Goal: Information Seeking & Learning: Compare options

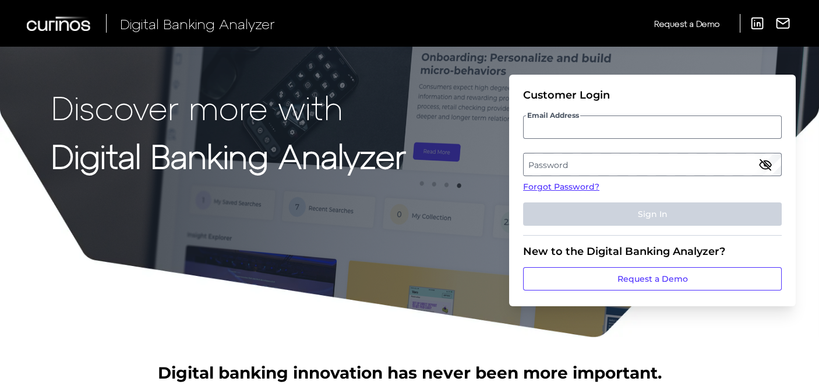
click at [591, 128] on input "Email Address" at bounding box center [652, 126] width 259 height 23
type input "katharine.beckering@ally.com"
click at [611, 161] on label "Password" at bounding box center [652, 164] width 257 height 21
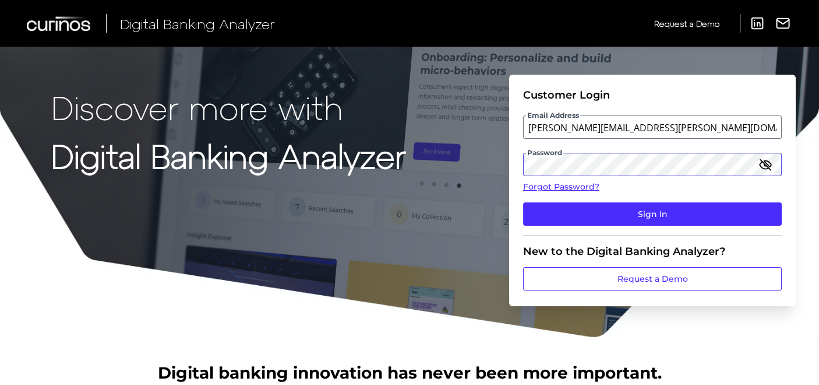
click at [523, 202] on button "Sign In" at bounding box center [652, 213] width 259 height 23
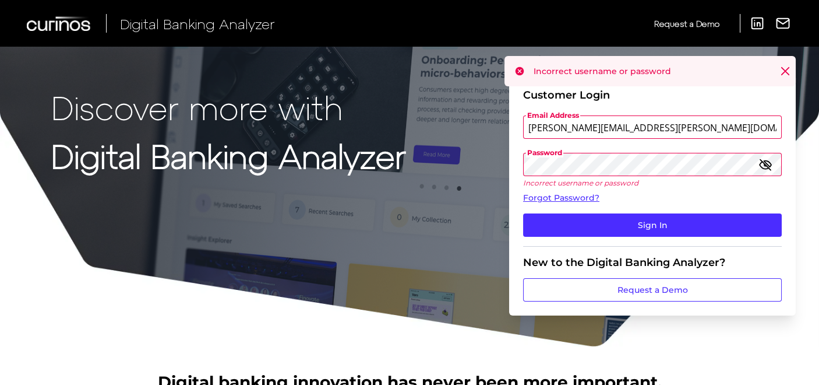
click at [316, 152] on div "Discover more with Digital Banking Analyzer Customer Login Email Address kathar…" at bounding box center [409, 173] width 819 height 347
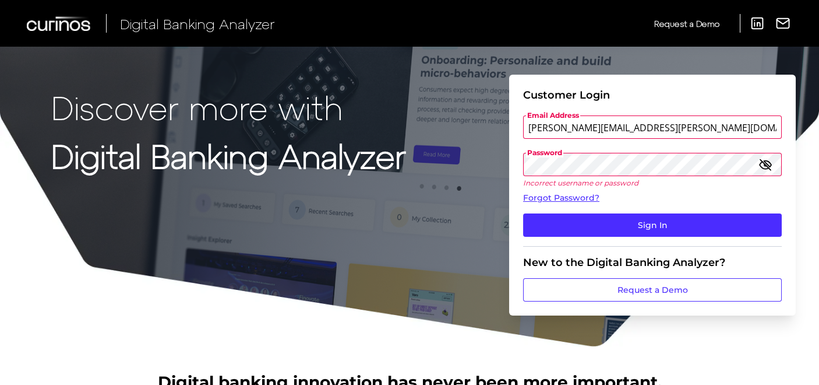
click at [523, 213] on button "Sign In" at bounding box center [652, 224] width 259 height 23
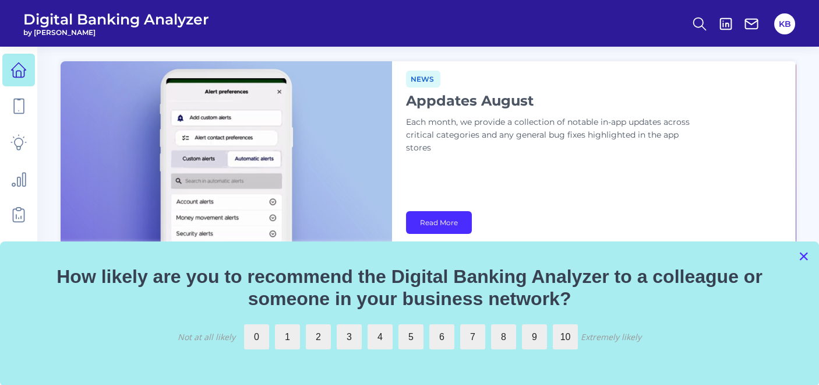
click at [801, 254] on button "×" at bounding box center [803, 256] width 11 height 19
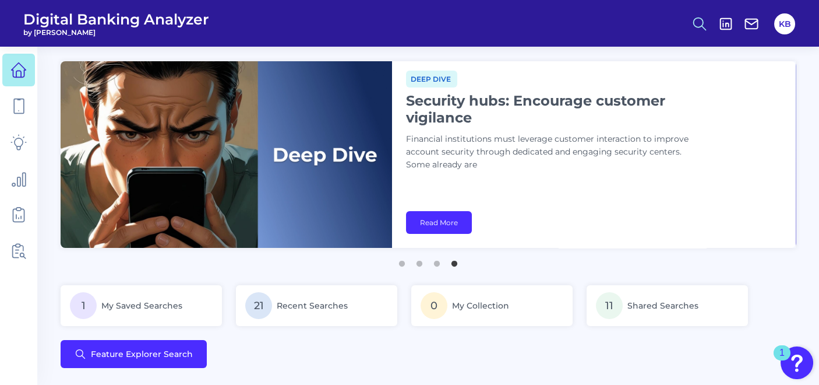
click at [706, 23] on icon at bounding box center [700, 24] width 16 height 16
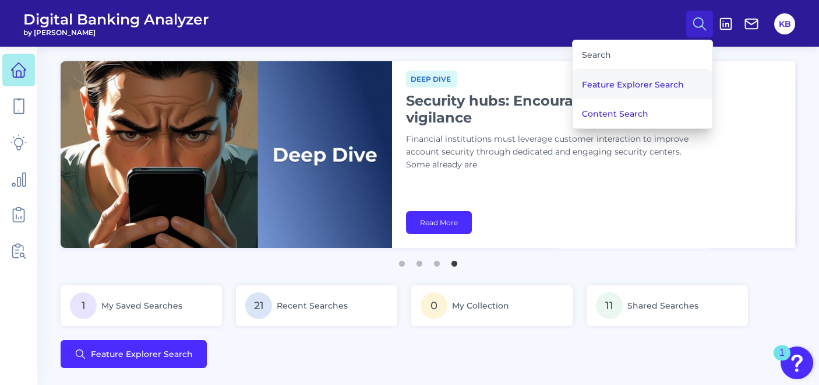
click at [661, 76] on button "Feature Explorer Search" at bounding box center [643, 84] width 140 height 29
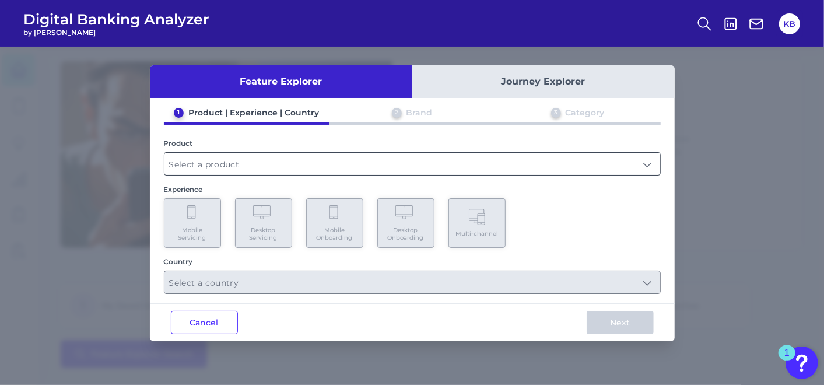
click at [226, 161] on input "text" at bounding box center [411, 164] width 495 height 22
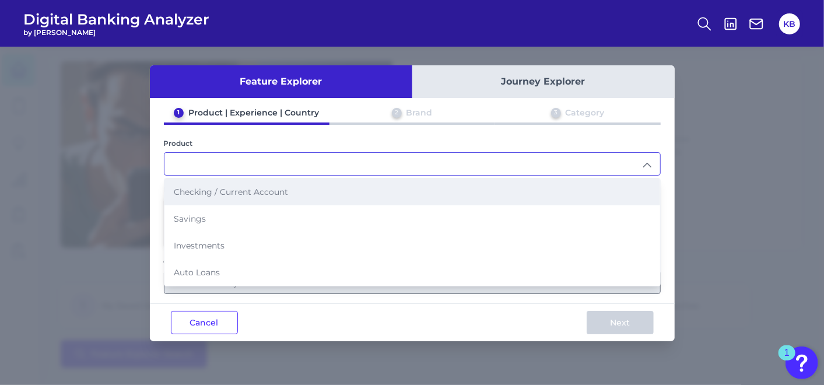
click at [247, 192] on span "Checking / Current Account" at bounding box center [231, 191] width 114 height 10
type input "Checking / Current Account"
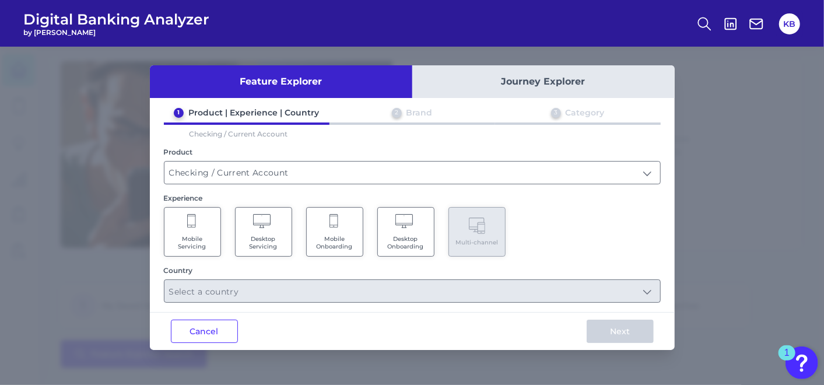
click at [199, 233] on Servicing "Mobile Servicing" at bounding box center [192, 232] width 57 height 50
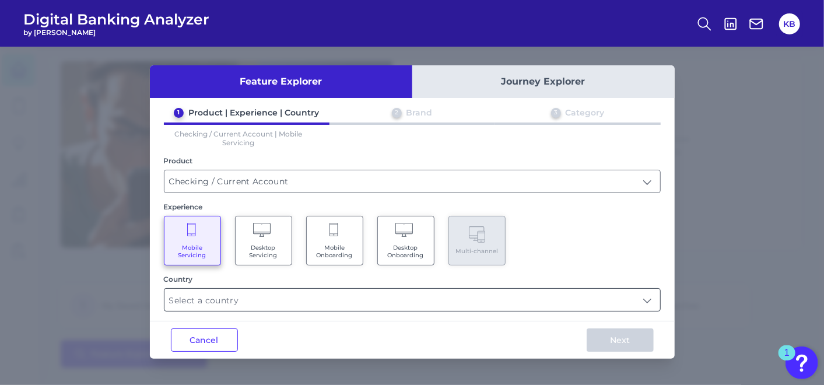
click at [234, 296] on input "text" at bounding box center [411, 299] width 495 height 22
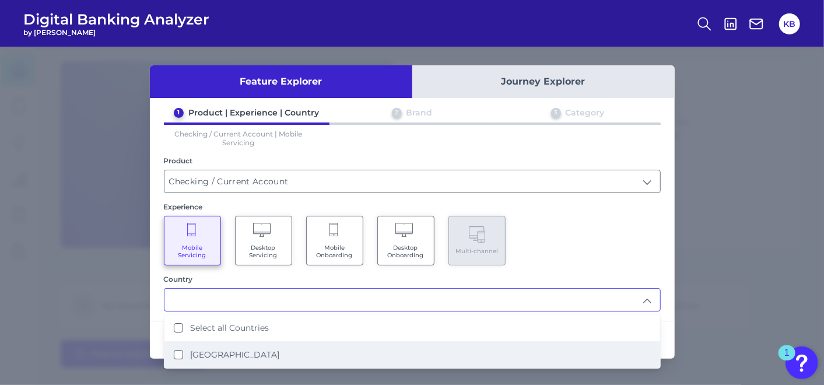
click at [199, 356] on label "United States" at bounding box center [234, 354] width 89 height 10
type input "Select all Countries"
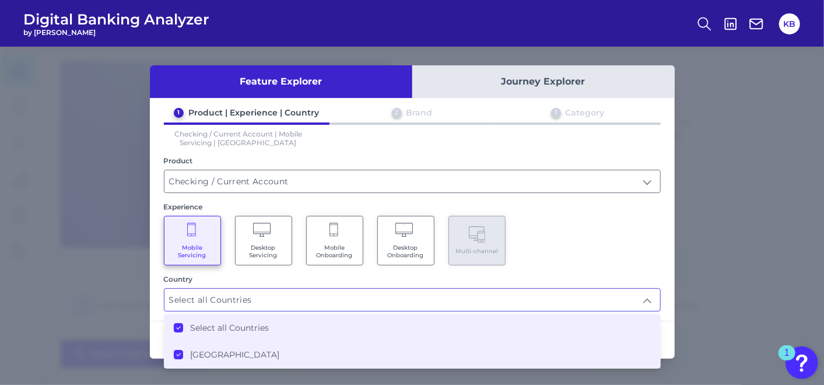
click at [663, 273] on div "1 Product | Experience | Country 2 Brand 3 Category Checking / Current Account …" at bounding box center [412, 209] width 525 height 204
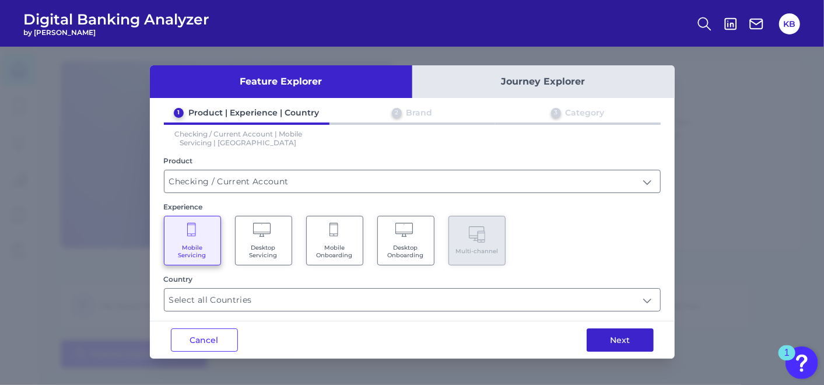
click at [642, 343] on button "Next" at bounding box center [619, 339] width 67 height 23
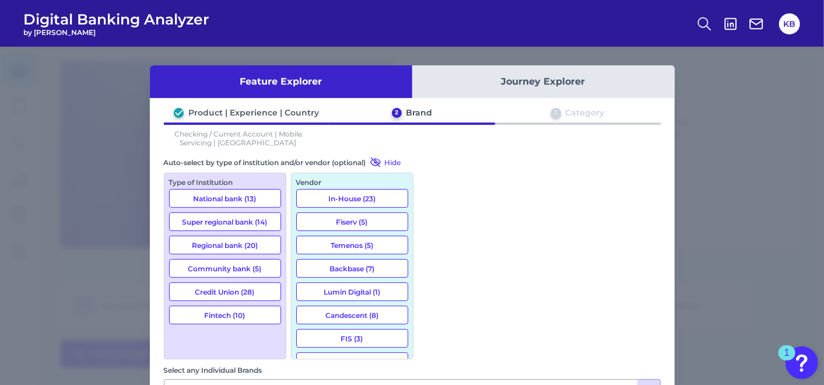
click at [244, 200] on button "National bank (13)" at bounding box center [225, 198] width 112 height 19
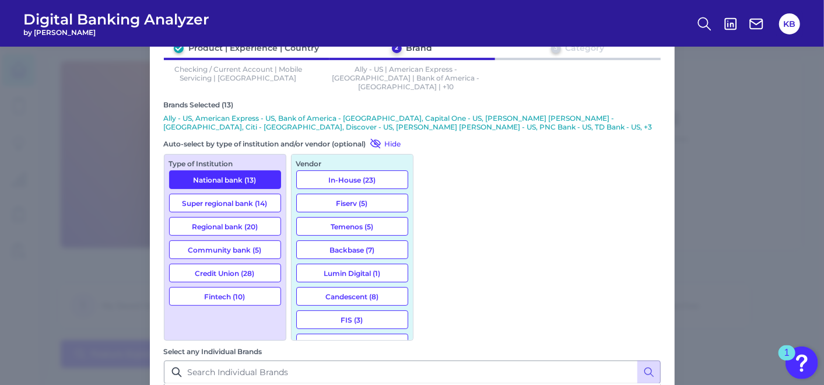
scroll to position [323, 0]
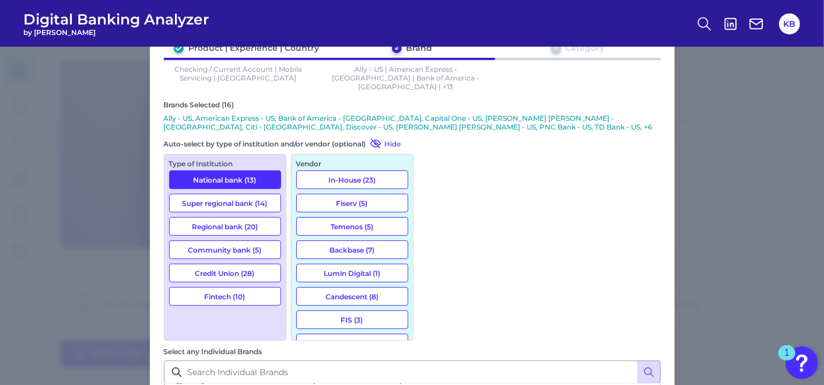
scroll to position [648, 0]
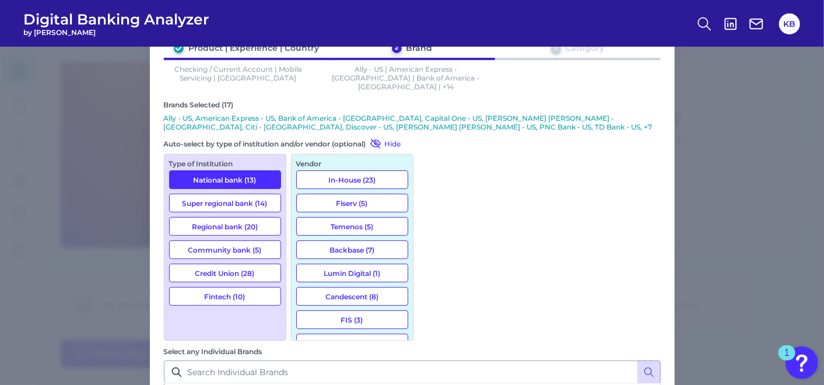
scroll to position [1424, 0]
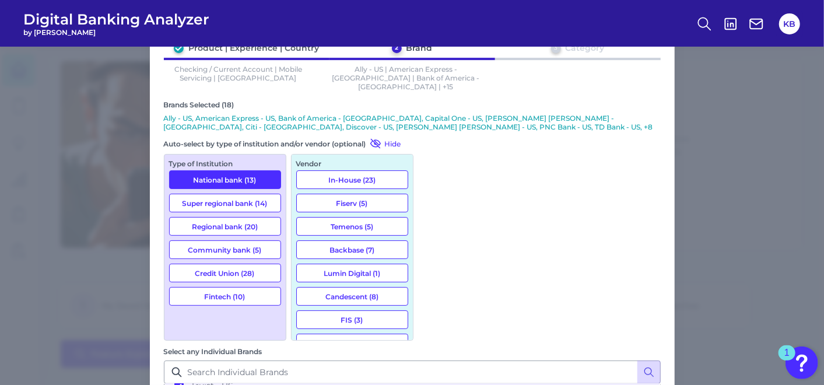
scroll to position [1618, 0]
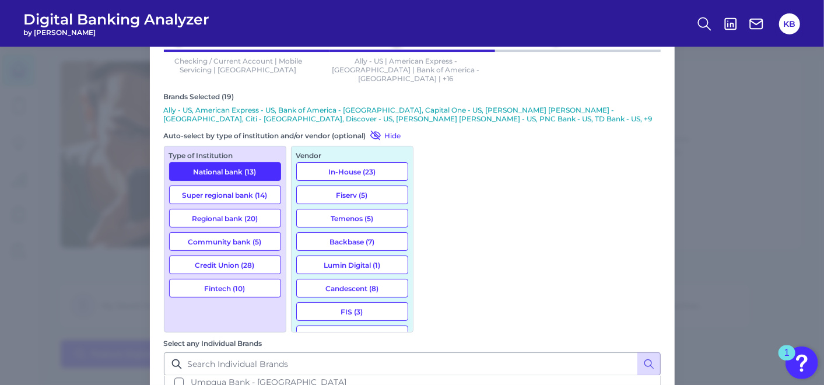
scroll to position [75, 0]
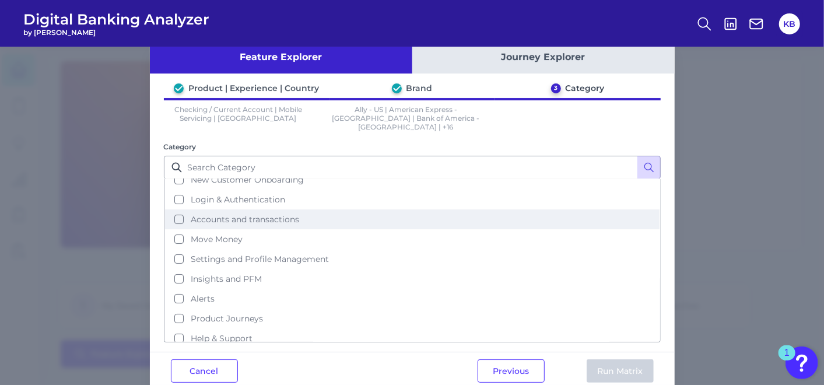
scroll to position [37, 0]
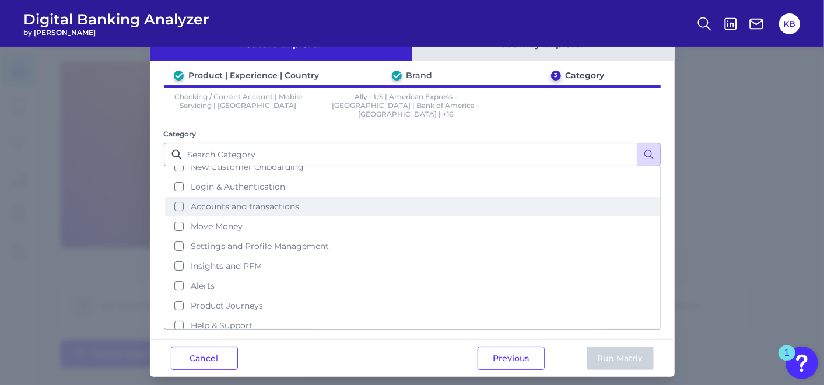
click at [174, 196] on button "Accounts and transactions" at bounding box center [412, 206] width 494 height 20
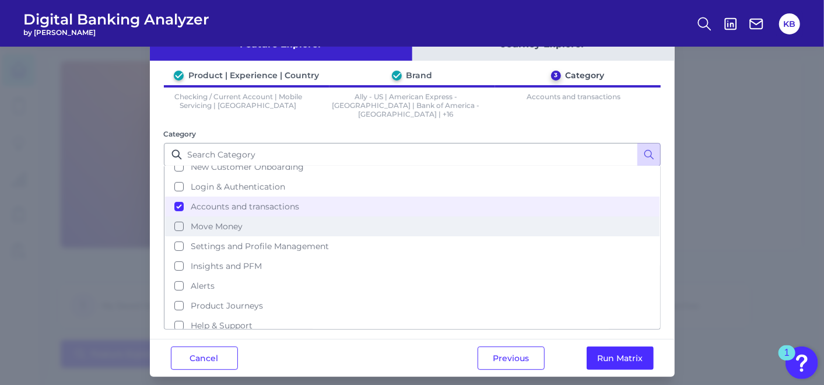
click at [177, 216] on button "Move Money" at bounding box center [412, 226] width 494 height 20
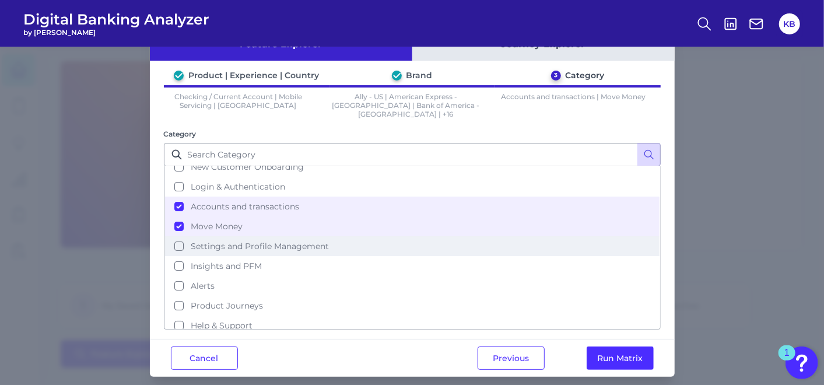
click at [177, 236] on button "Settings and Profile Management" at bounding box center [412, 246] width 494 height 20
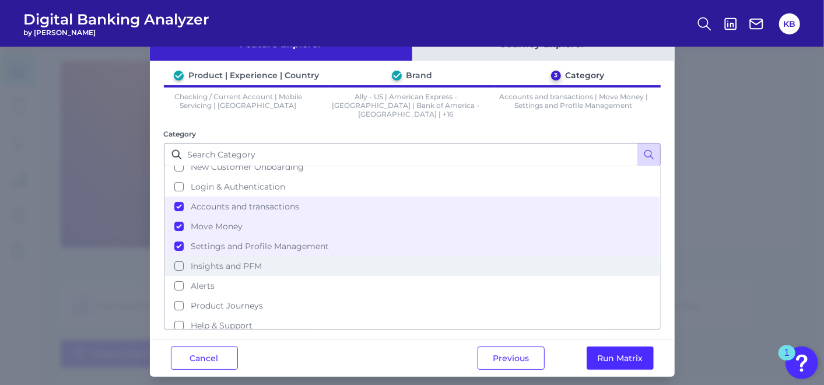
drag, startPoint x: 181, startPoint y: 245, endPoint x: 177, endPoint y: 263, distance: 18.0
click at [181, 256] on button "Insights and PFM" at bounding box center [412, 266] width 494 height 20
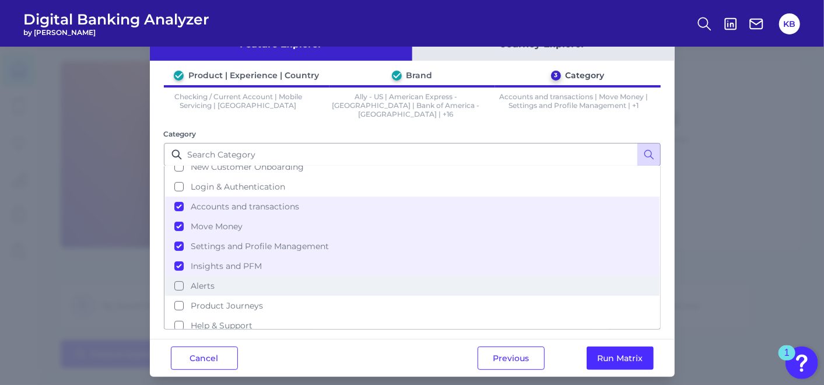
click at [173, 276] on button "Alerts" at bounding box center [412, 286] width 494 height 20
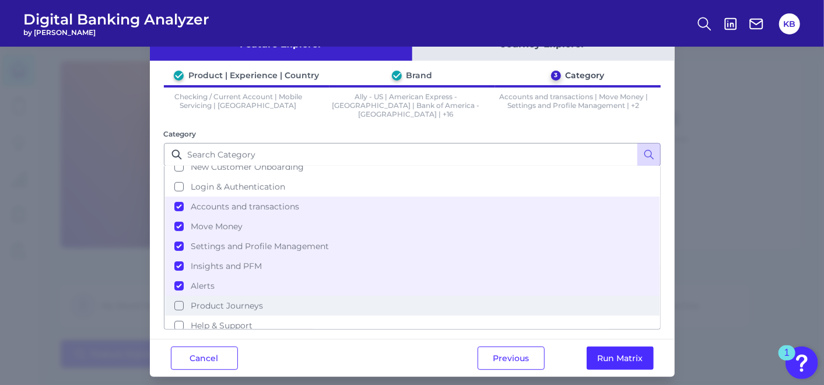
click at [177, 295] on button "Product Journeys" at bounding box center [412, 305] width 494 height 20
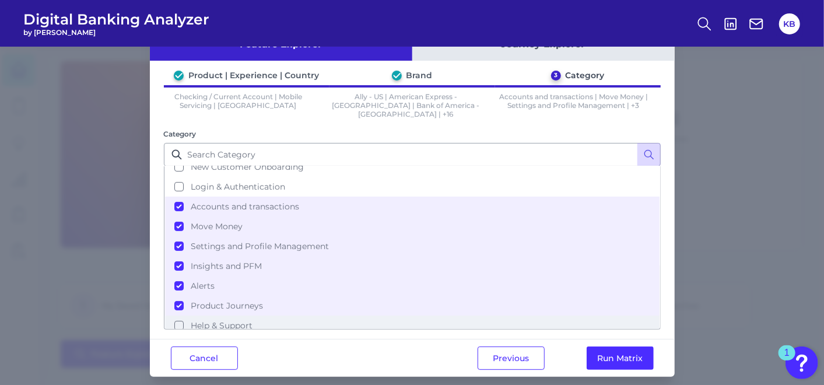
click at [177, 315] on button "Help & Support" at bounding box center [412, 325] width 494 height 20
click at [613, 350] on button "Run Matrix" at bounding box center [619, 357] width 67 height 23
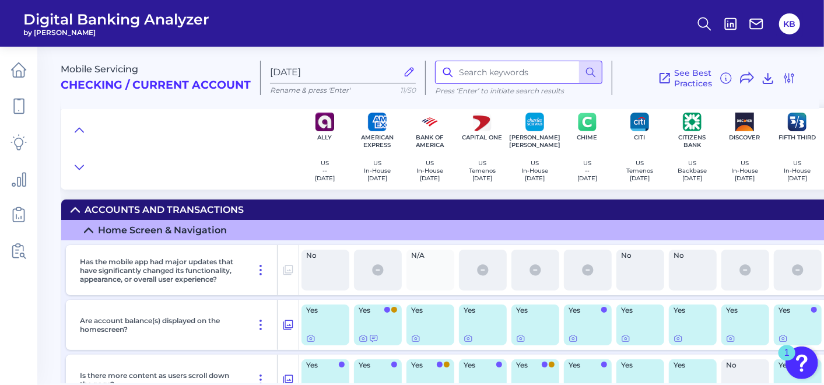
click at [484, 66] on input at bounding box center [518, 72] width 167 height 23
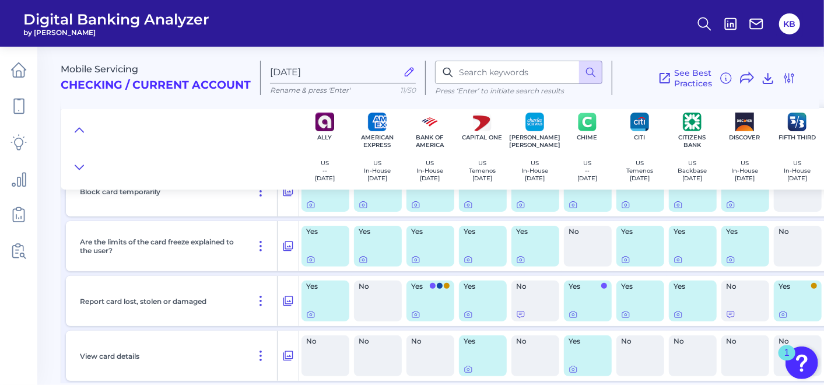
scroll to position [7584, 0]
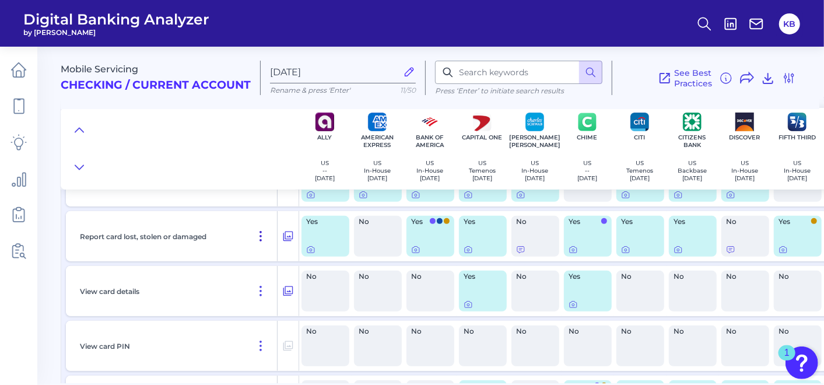
click at [263, 236] on icon at bounding box center [261, 236] width 14 height 14
click at [284, 235] on icon at bounding box center [288, 236] width 12 height 14
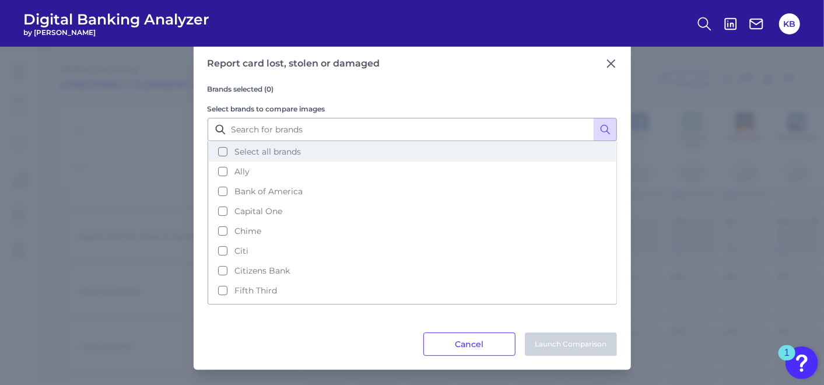
click at [219, 149] on button "Select all brands" at bounding box center [412, 152] width 407 height 20
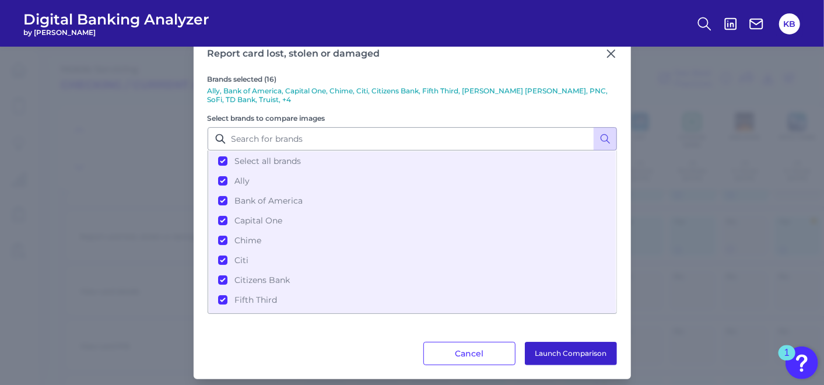
click at [562, 349] on button "Launch Comparison" at bounding box center [571, 353] width 92 height 23
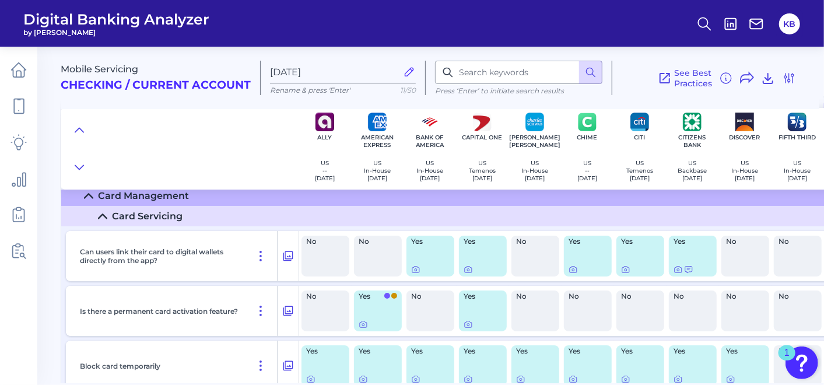
scroll to position [7325, 0]
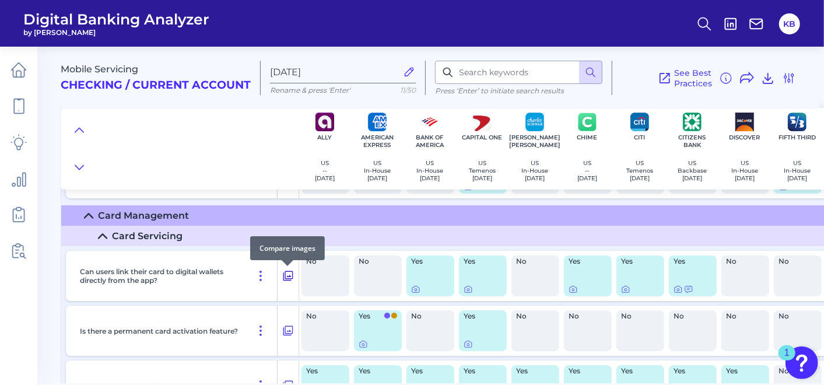
click at [287, 275] on icon at bounding box center [288, 276] width 12 height 14
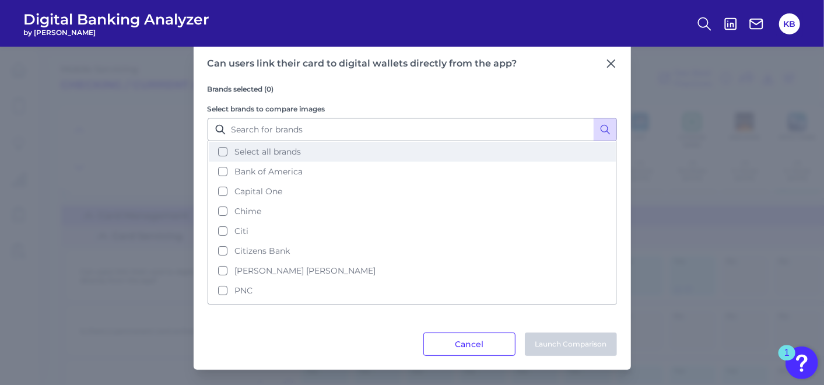
click at [219, 150] on button "Select all brands" at bounding box center [412, 152] width 407 height 20
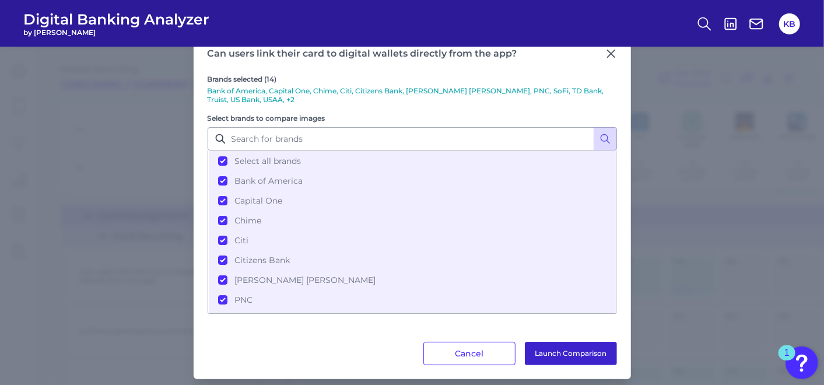
click at [571, 349] on button "Launch Comparison" at bounding box center [571, 353] width 92 height 23
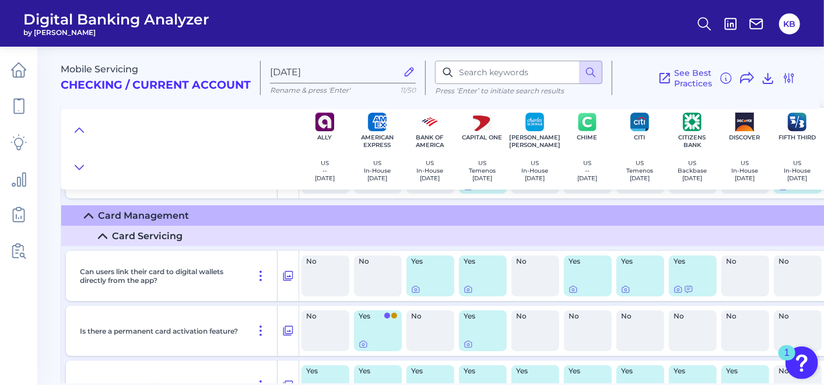
scroll to position [7613, 0]
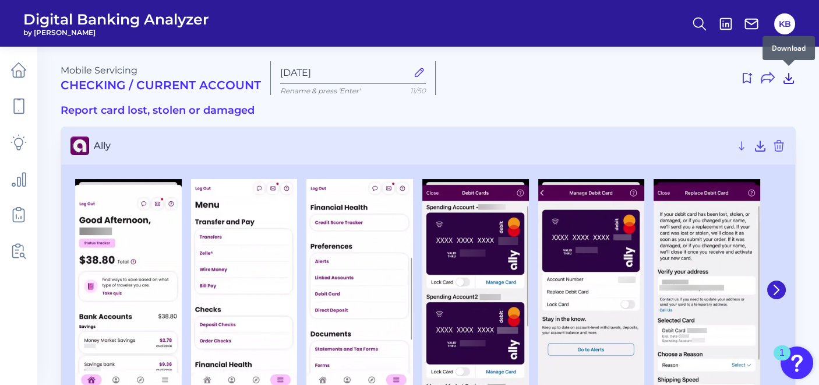
click at [788, 80] on icon at bounding box center [789, 78] width 14 height 14
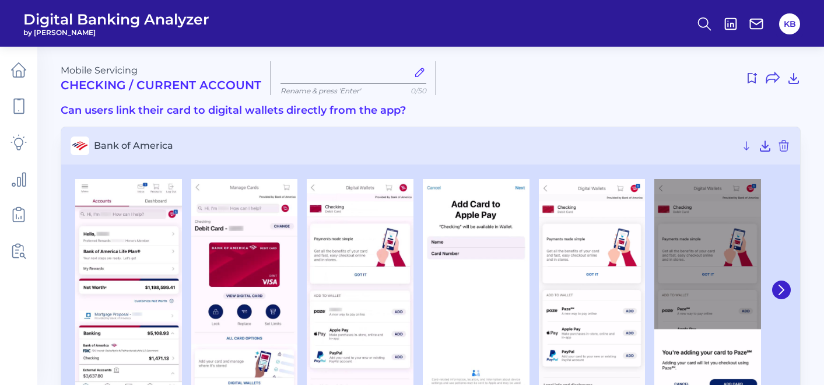
type input "[DATE]"
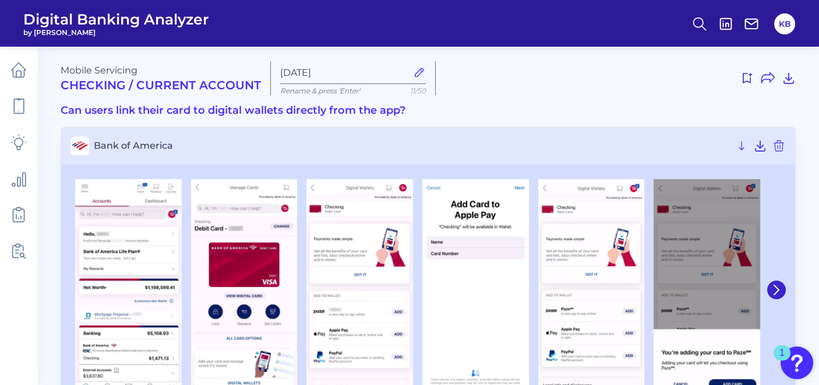
click at [230, 111] on h3 "Can users link their card to digital wallets directly from the app?" at bounding box center [429, 110] width 736 height 13
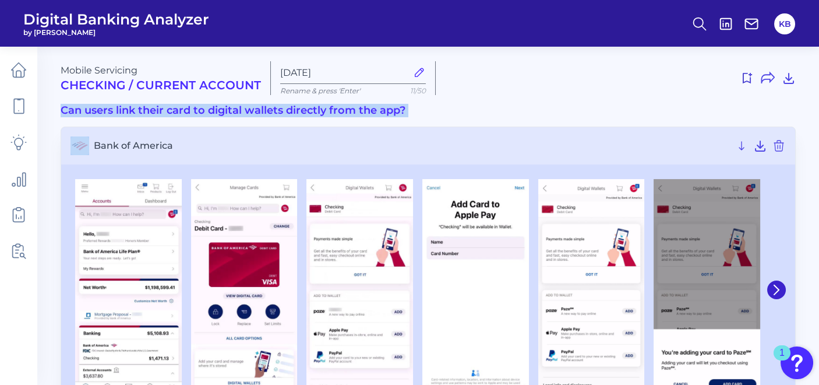
click at [230, 111] on h3 "Can users link their card to digital wallets directly from the app?" at bounding box center [429, 110] width 736 height 13
copy h3 "Can users link their card to digital wallets directly from the app?"
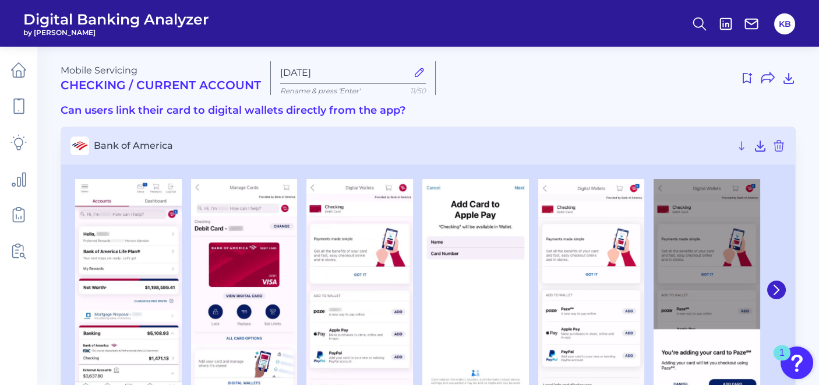
click at [611, 83] on div at bounding box center [620, 78] width 351 height 19
click at [789, 82] on icon at bounding box center [789, 78] width 14 height 14
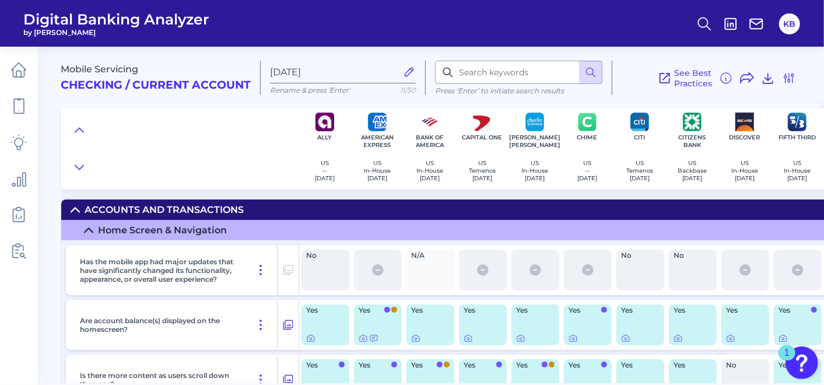
scroll to position [7613, 0]
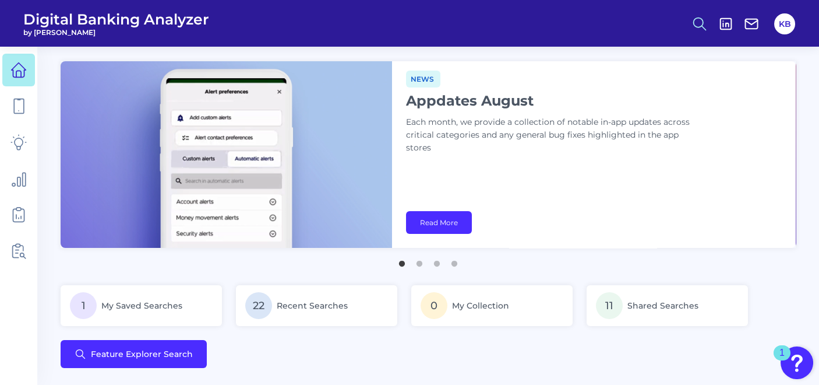
click at [703, 19] on icon at bounding box center [700, 24] width 16 height 16
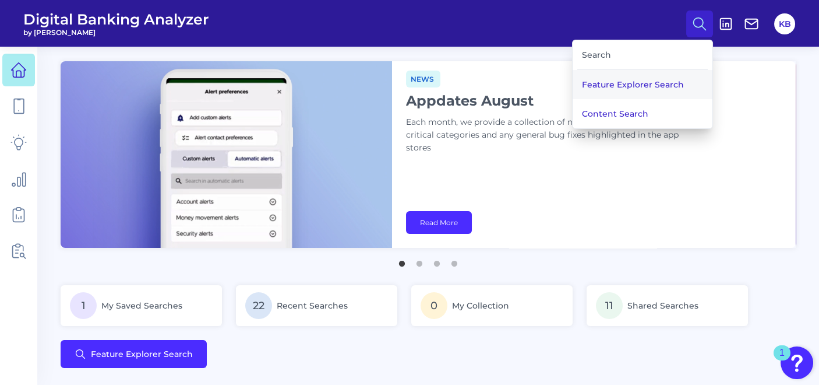
click at [628, 87] on button "Feature Explorer Search" at bounding box center [643, 84] width 140 height 29
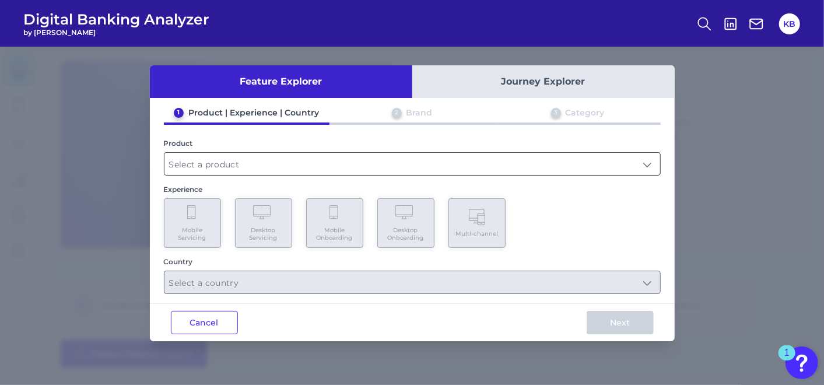
click at [230, 161] on input "text" at bounding box center [411, 164] width 495 height 22
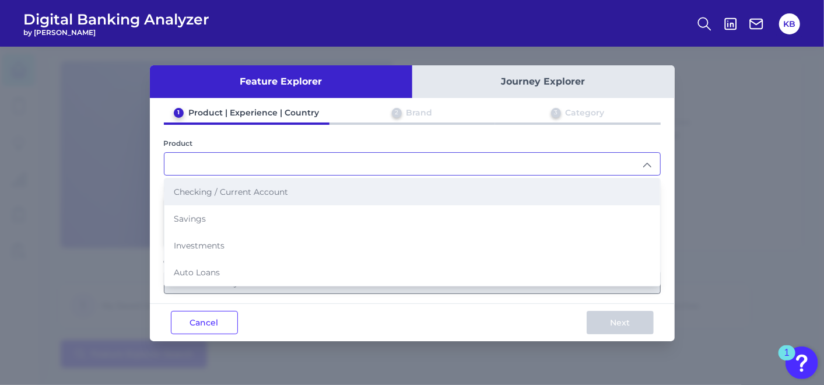
click at [231, 189] on span "Checking / Current Account" at bounding box center [231, 191] width 114 height 10
type input "Checking / Current Account"
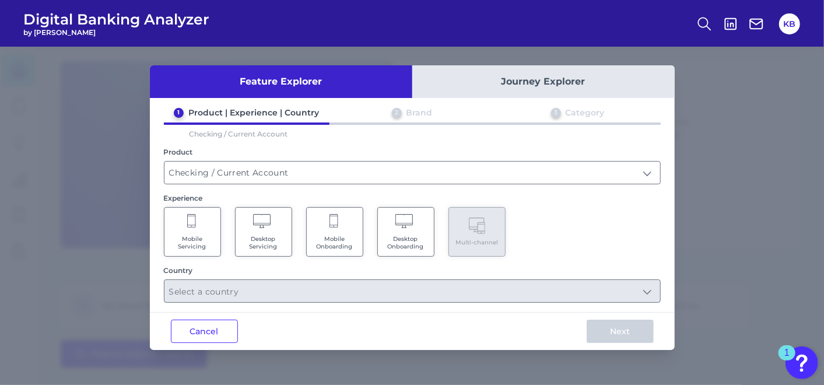
click at [203, 237] on span "Mobile Servicing" at bounding box center [192, 242] width 44 height 15
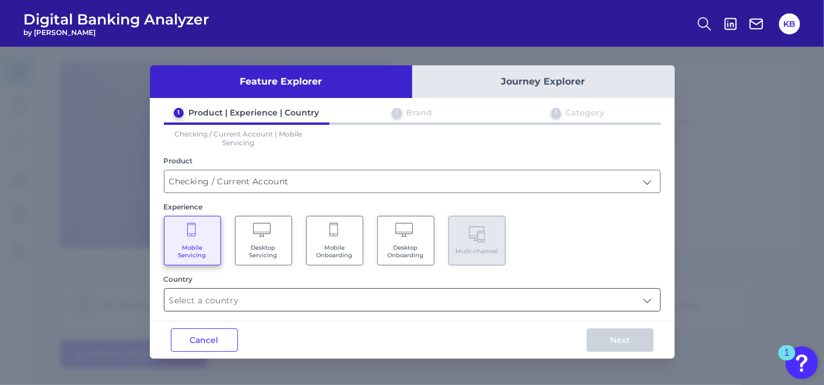
click at [227, 298] on input "text" at bounding box center [411, 299] width 495 height 22
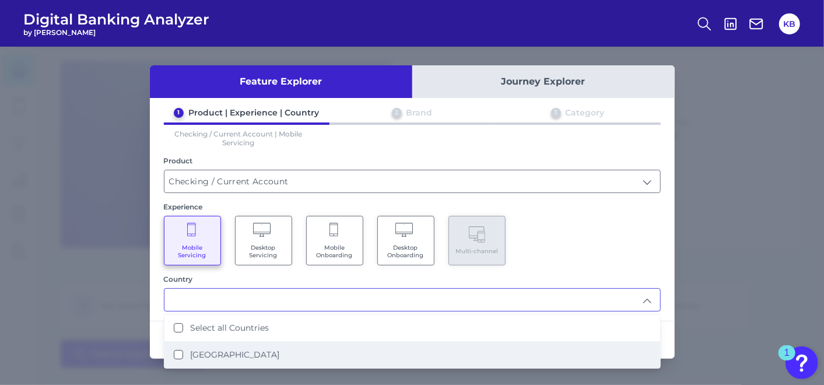
click at [175, 354] on States "United States" at bounding box center [178, 354] width 9 height 9
type input "Select all Countries"
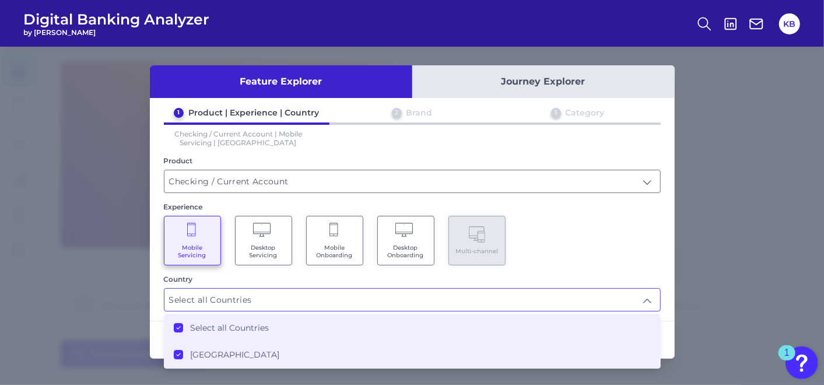
click at [339, 246] on span "Mobile Onboarding" at bounding box center [334, 251] width 44 height 15
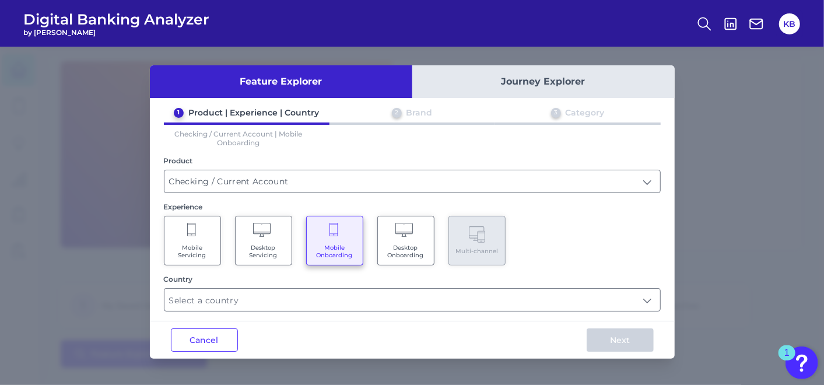
click at [196, 249] on span "Mobile Servicing" at bounding box center [192, 251] width 44 height 15
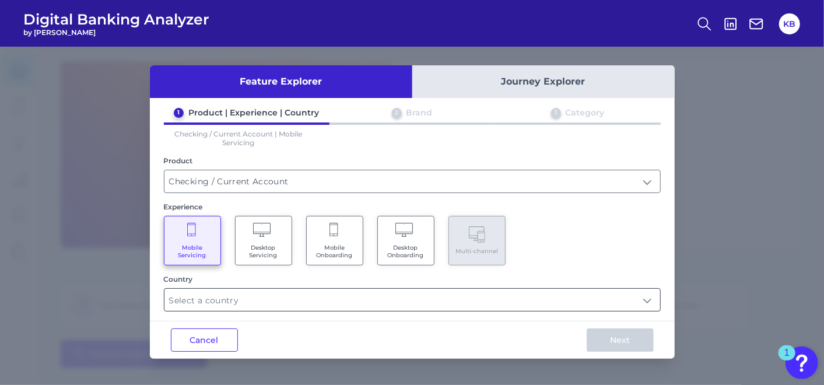
click at [263, 301] on input "text" at bounding box center [411, 299] width 495 height 22
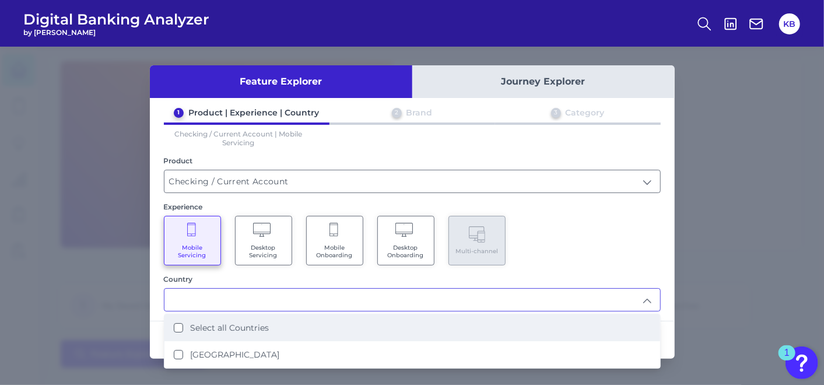
click at [191, 329] on label "Select all Countries" at bounding box center [229, 327] width 79 height 10
type input "Select all Countries"
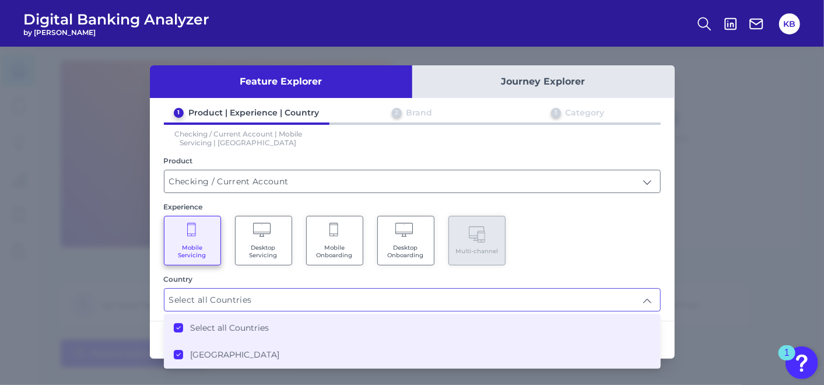
click at [667, 260] on div "1 Product | Experience | Country 2 Brand 3 Category Checking / Current Account …" at bounding box center [412, 209] width 525 height 204
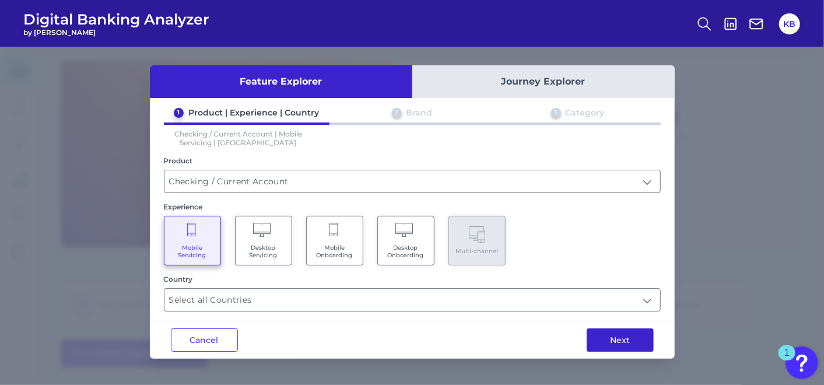
click at [631, 339] on button "Next" at bounding box center [619, 339] width 67 height 23
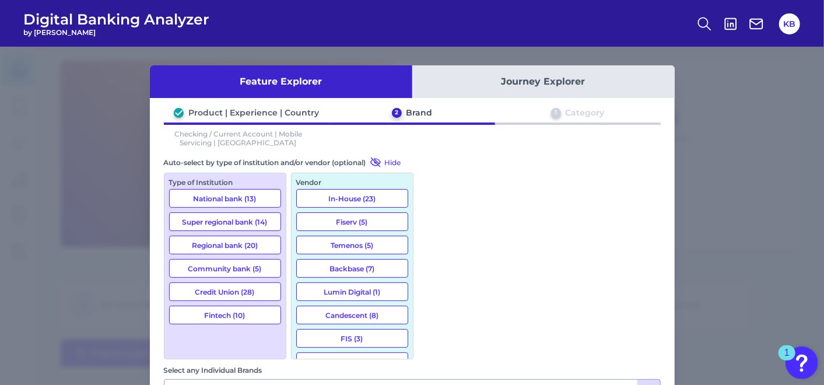
click at [240, 199] on button "National bank (13)" at bounding box center [225, 198] width 112 height 19
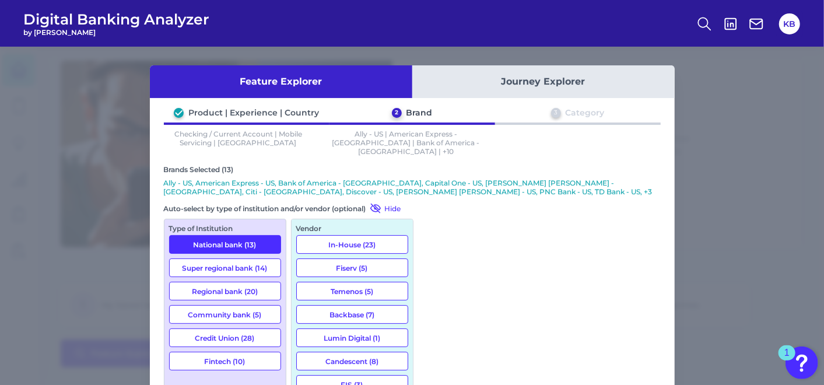
scroll to position [323, 0]
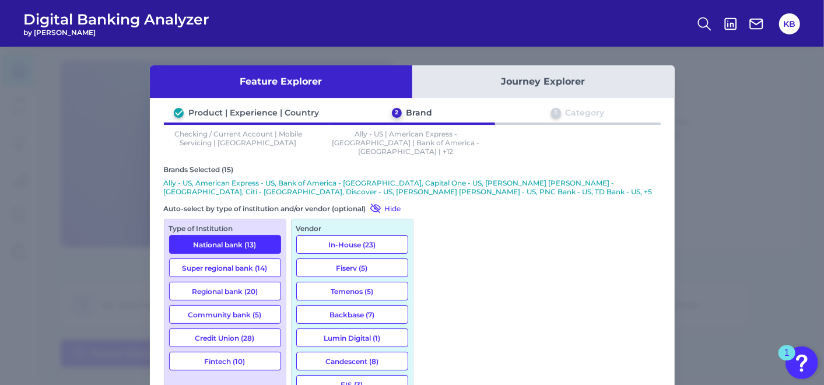
scroll to position [583, 0]
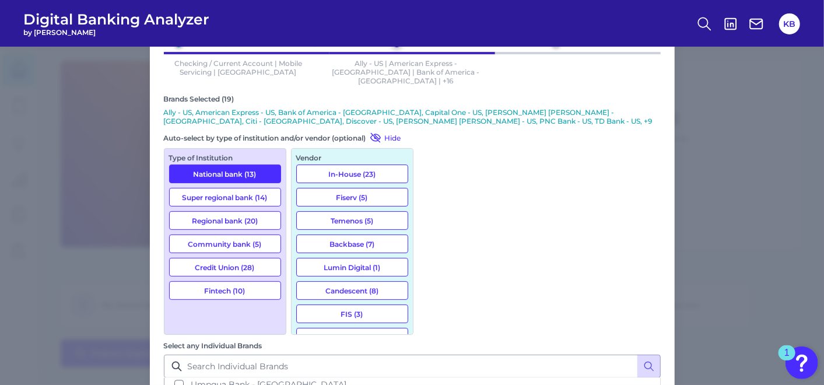
scroll to position [75, 0]
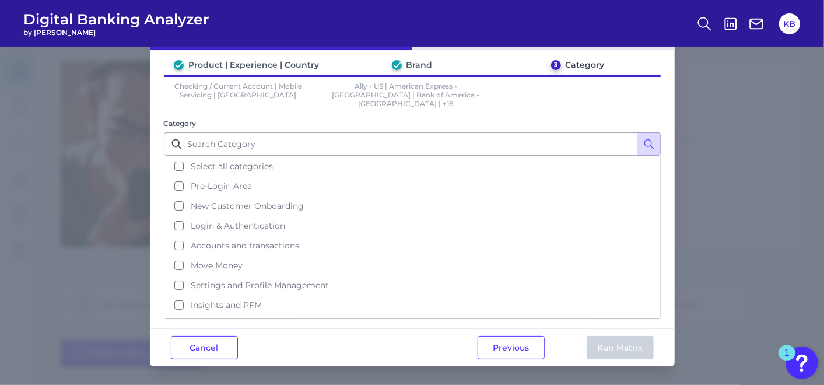
scroll to position [0, 0]
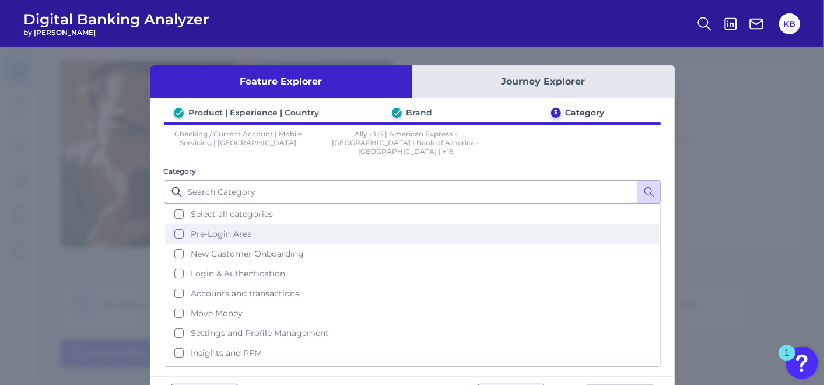
click at [186, 225] on button "Pre-Login Area" at bounding box center [412, 234] width 494 height 20
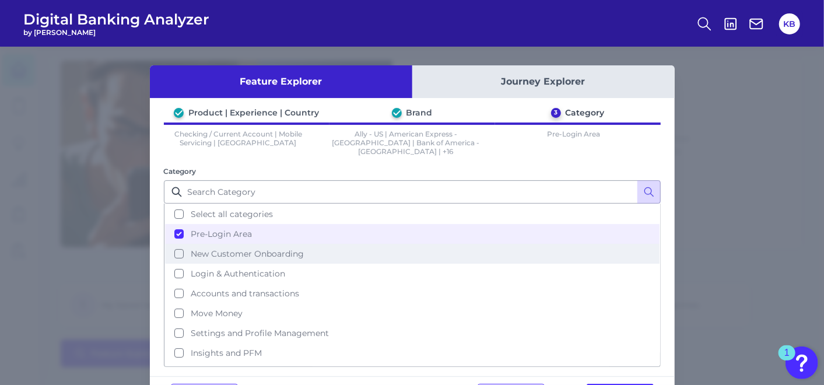
click at [189, 244] on button "New Customer Onboarding" at bounding box center [412, 254] width 494 height 20
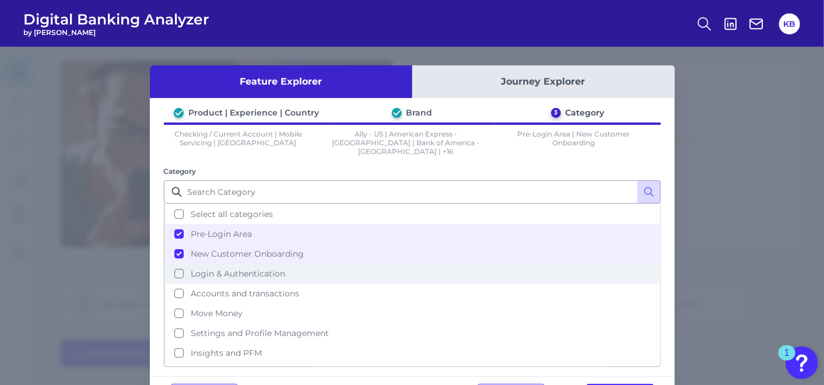
click at [249, 268] on span "Login & Authentication" at bounding box center [238, 273] width 94 height 10
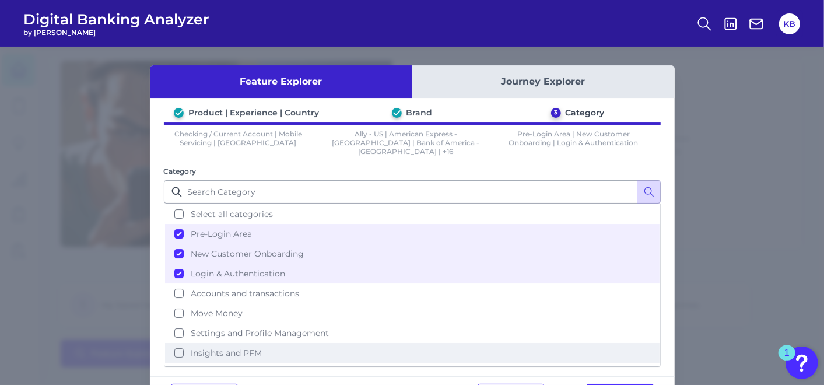
scroll to position [50, 0]
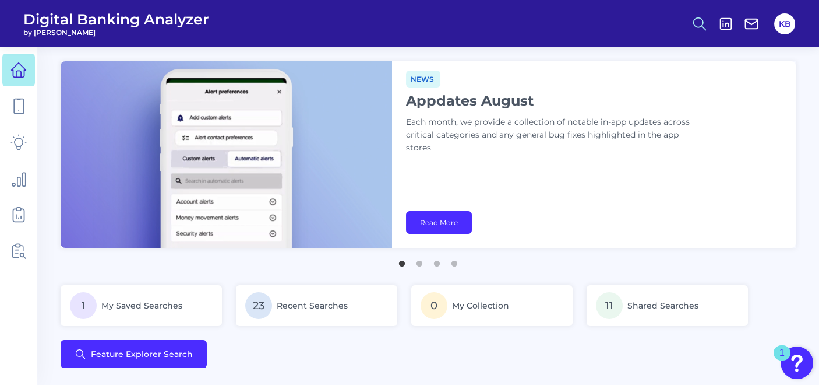
click at [699, 23] on icon at bounding box center [700, 24] width 16 height 16
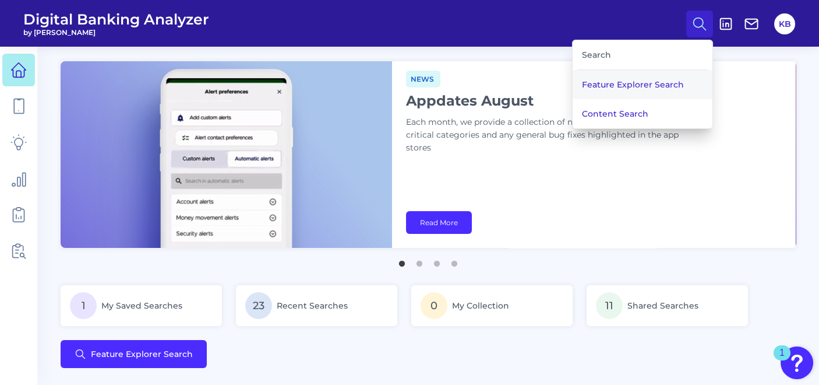
click at [616, 78] on button "Feature Explorer Search" at bounding box center [643, 84] width 140 height 29
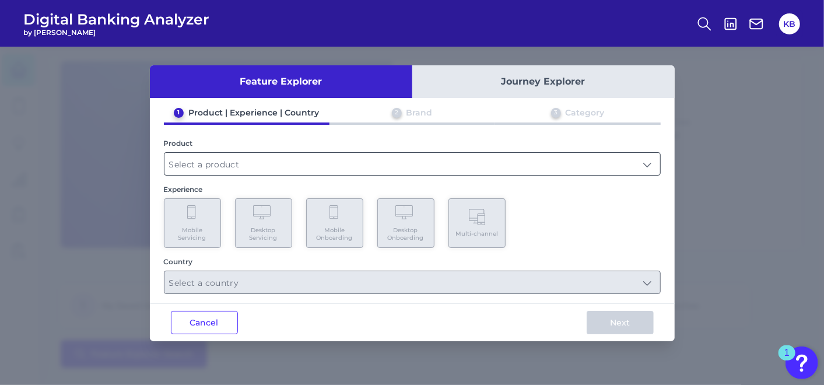
click at [223, 161] on input "text" at bounding box center [411, 164] width 495 height 22
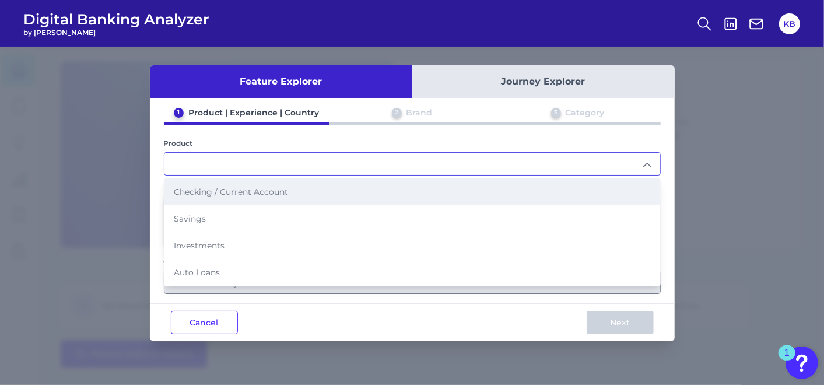
click at [210, 195] on span "Checking / Current Account" at bounding box center [231, 191] width 114 height 10
type input "Checking / Current Account"
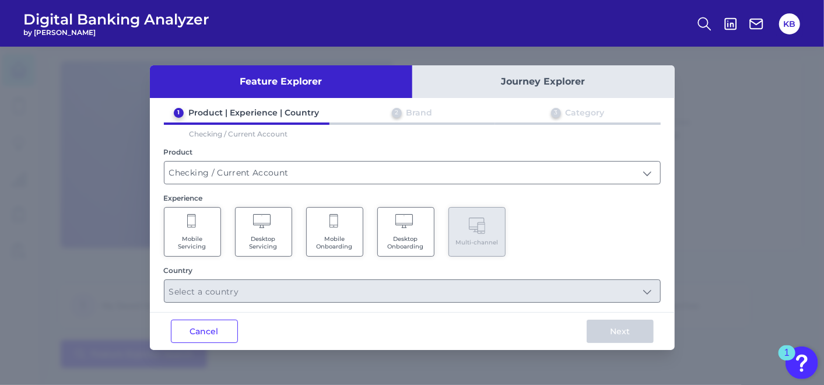
click at [325, 237] on span "Mobile Onboarding" at bounding box center [334, 242] width 44 height 15
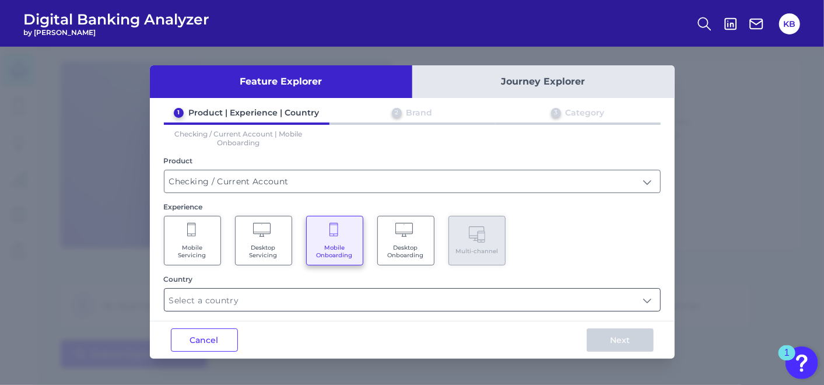
click at [209, 297] on input "text" at bounding box center [411, 299] width 495 height 22
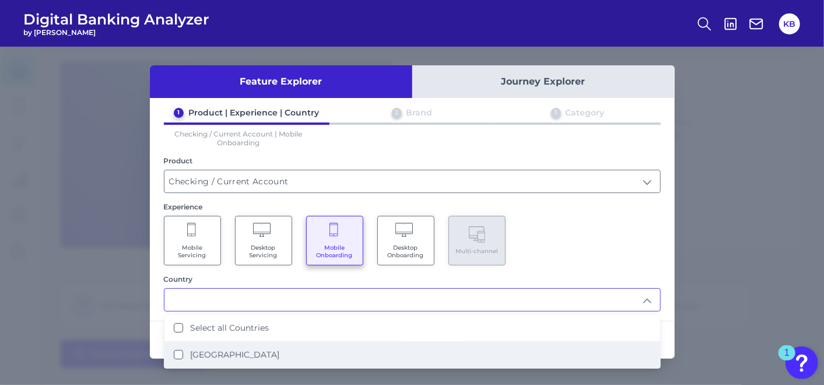
click at [177, 346] on li "United States" at bounding box center [411, 354] width 495 height 27
type input "Select all Countries"
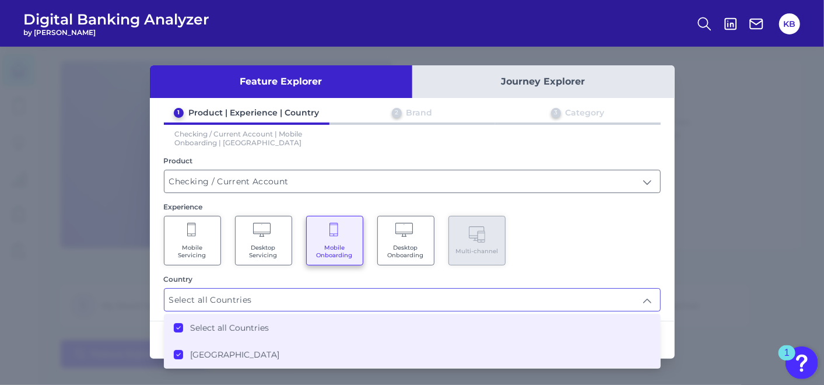
click at [648, 247] on div "Mobile Servicing Desktop Servicing Mobile Onboarding Desktop Onboarding Multi-c…" at bounding box center [412, 241] width 497 height 50
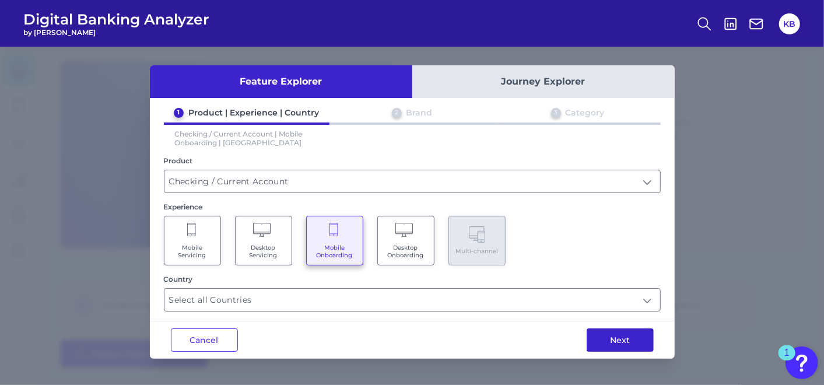
click at [618, 343] on button "Next" at bounding box center [619, 339] width 67 height 23
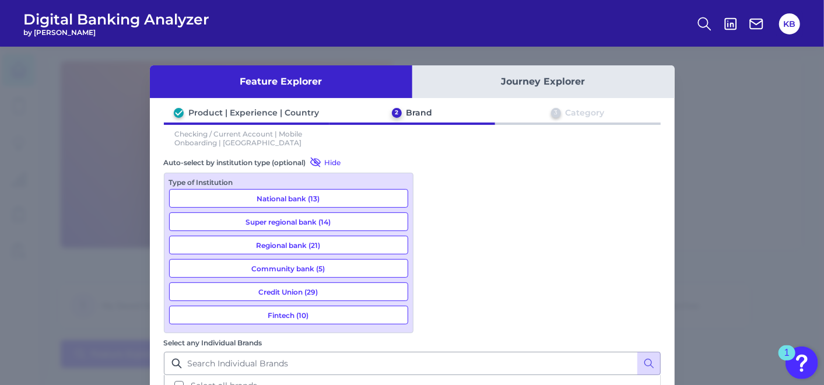
click at [338, 191] on button "National bank (13)" at bounding box center [288, 198] width 239 height 19
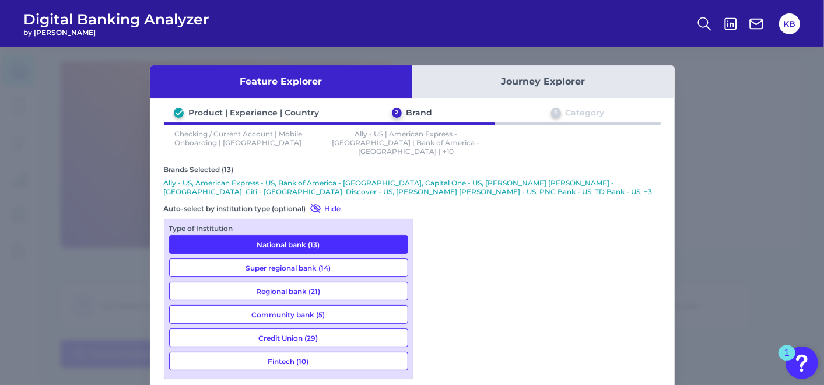
scroll to position [323, 0]
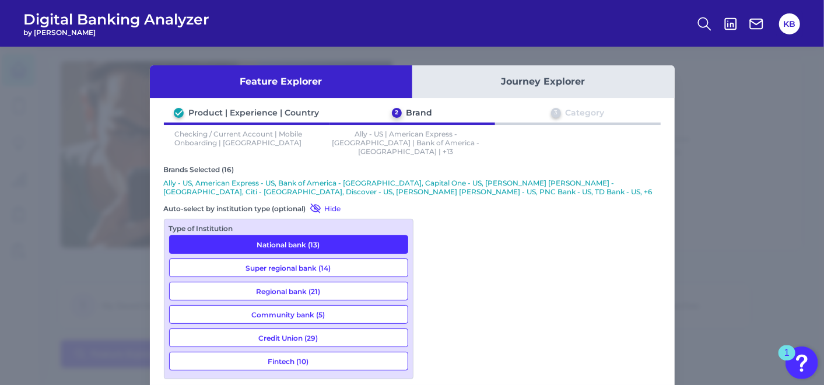
scroll to position [1295, 0]
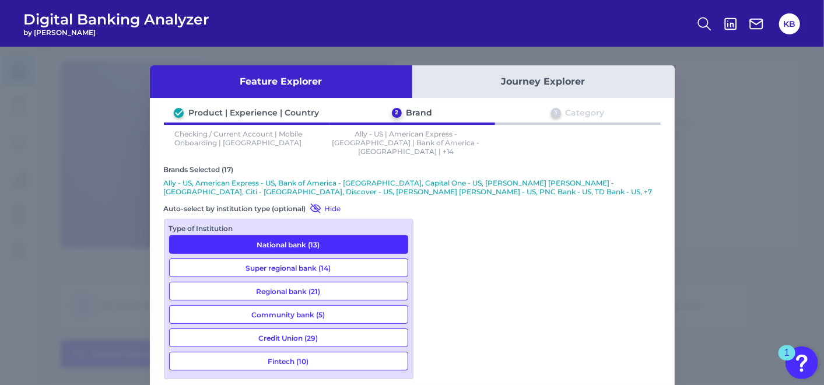
scroll to position [1489, 0]
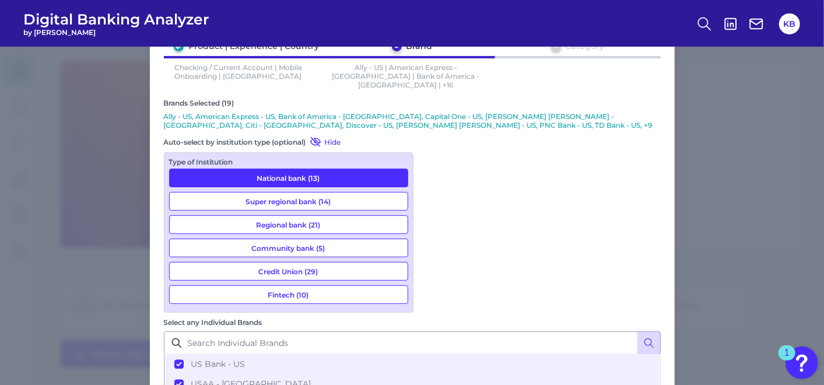
scroll to position [75, 0]
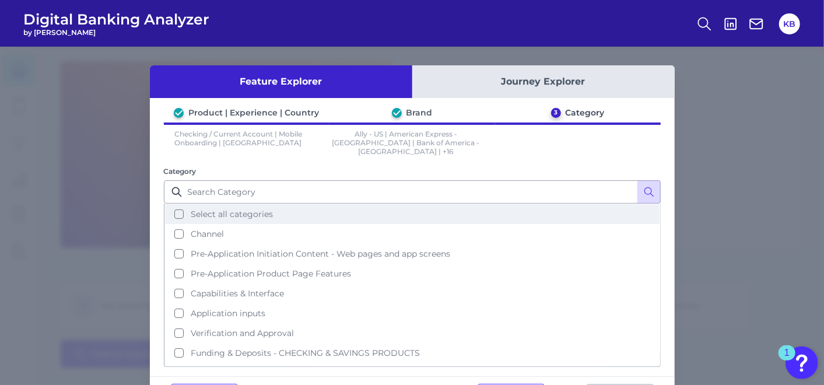
click at [174, 208] on button "Select all categories" at bounding box center [412, 214] width 494 height 20
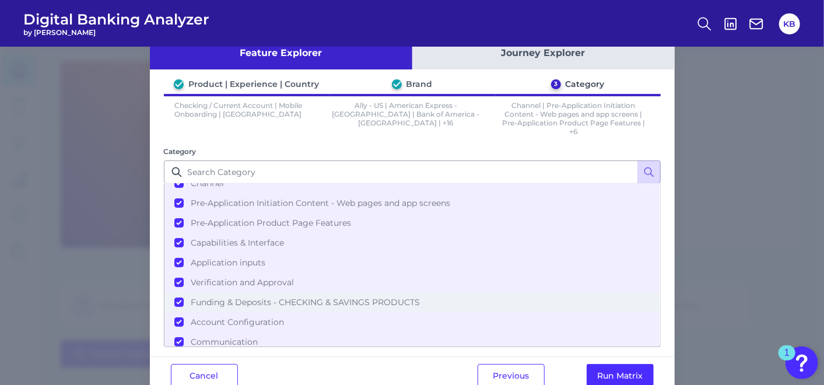
scroll to position [55, 0]
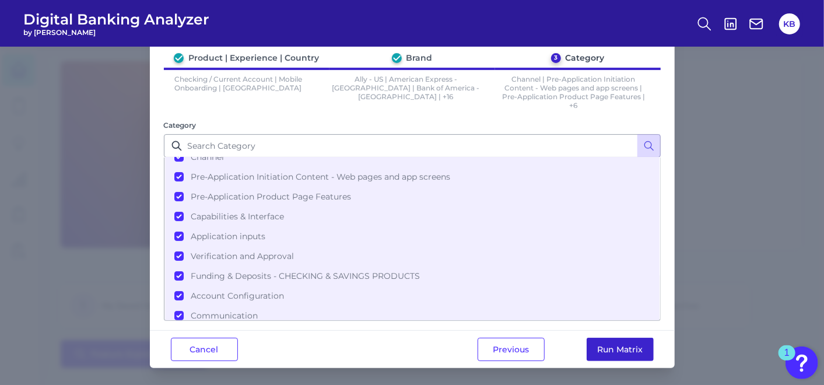
click at [614, 346] on button "Run Matrix" at bounding box center [619, 348] width 67 height 23
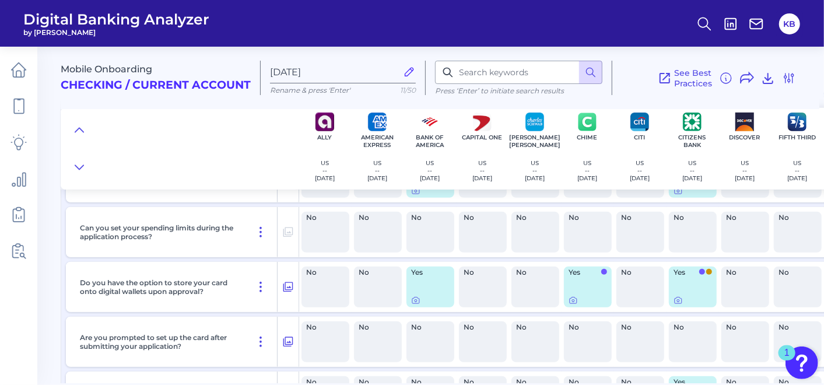
scroll to position [7734, 0]
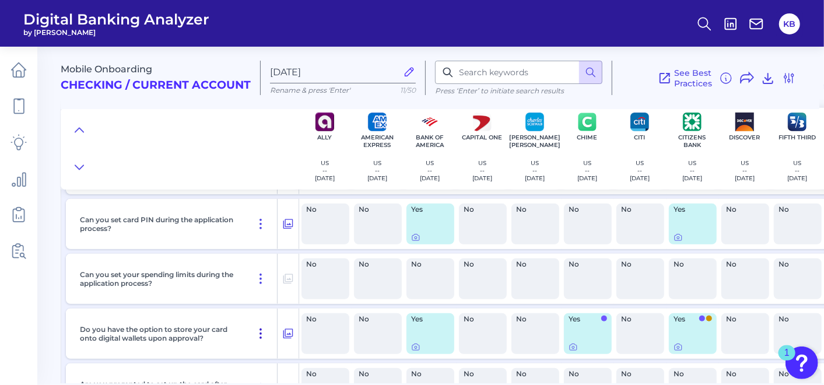
click at [265, 340] on icon at bounding box center [261, 333] width 14 height 14
click at [290, 329] on icon at bounding box center [288, 333] width 12 height 14
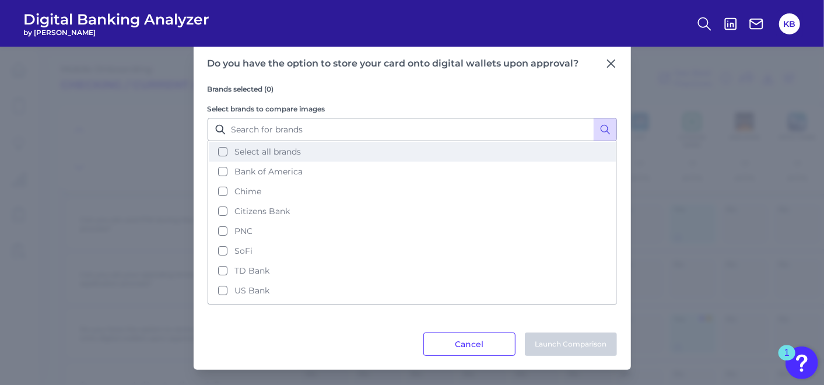
drag, startPoint x: 241, startPoint y: 152, endPoint x: 249, endPoint y: 155, distance: 8.9
click at [241, 152] on span "Select all brands" at bounding box center [267, 151] width 66 height 10
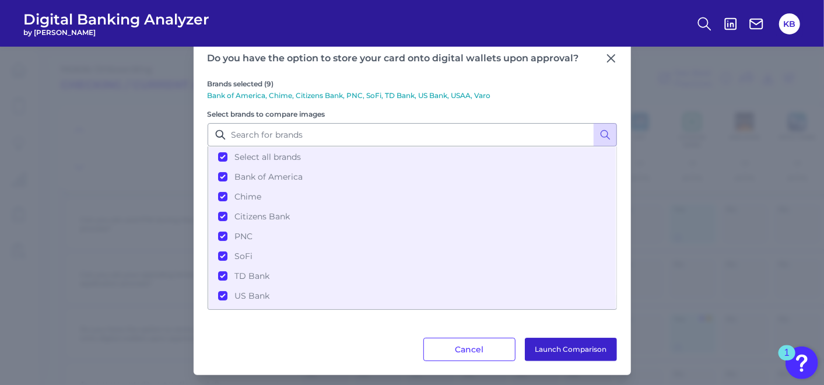
click at [569, 348] on button "Launch Comparison" at bounding box center [571, 348] width 92 height 23
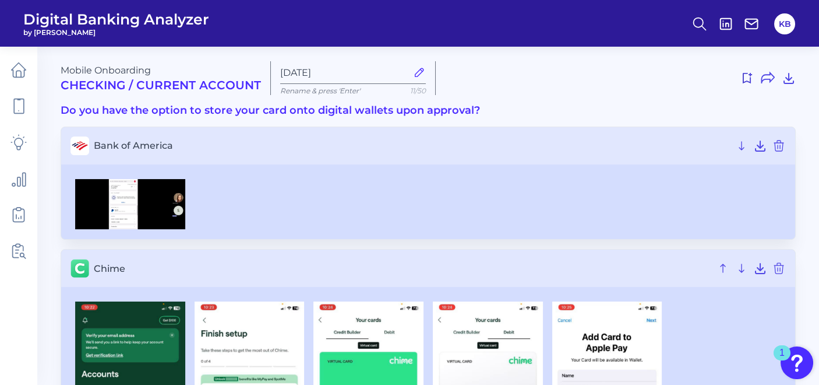
click at [185, 110] on h3 "Do you have the option to store your card onto digital wallets upon approval?" at bounding box center [429, 110] width 736 height 13
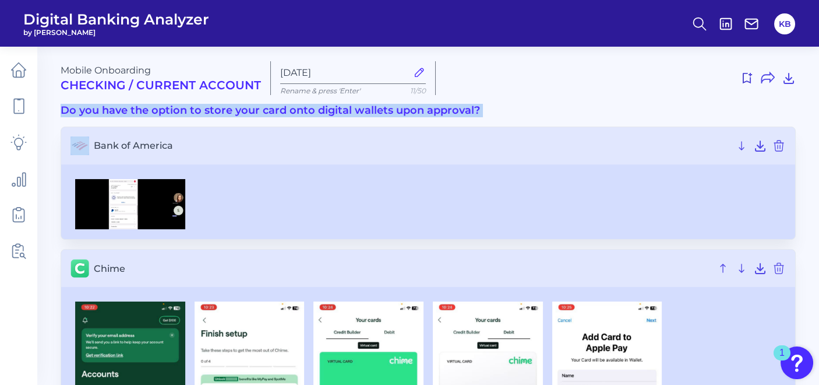
click at [185, 110] on h3 "Do you have the option to store your card onto digital wallets upon approval?" at bounding box center [429, 110] width 736 height 13
copy h3 "Do you have the option to store your card onto digital wallets upon approval?"
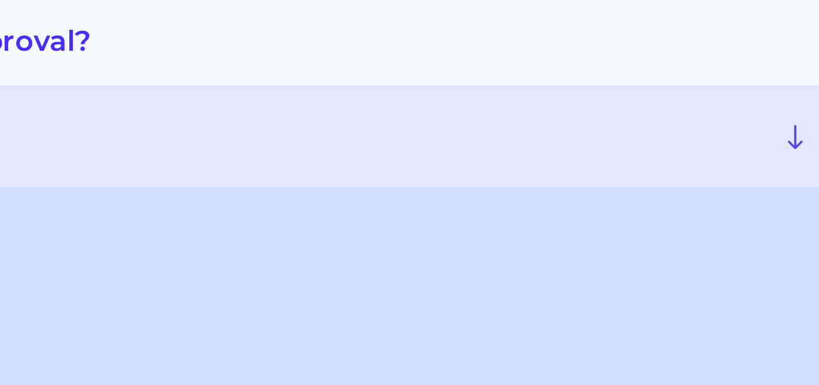
click at [539, 128] on h3 "Bank of America" at bounding box center [428, 145] width 734 height 37
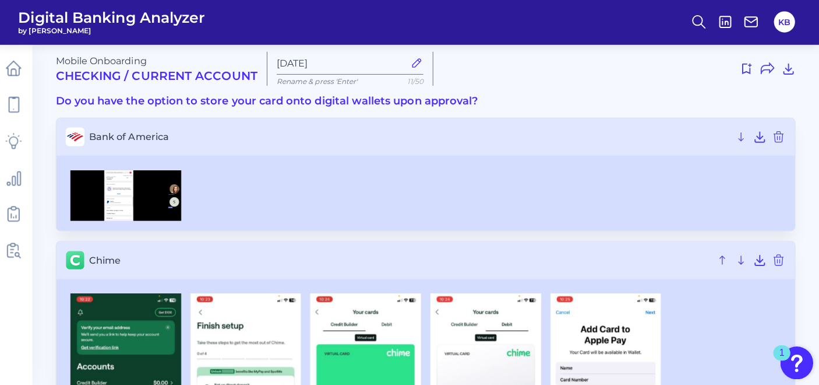
scroll to position [9, 0]
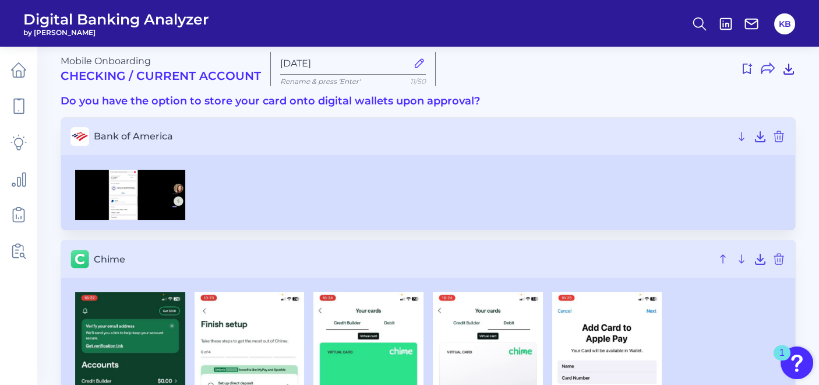
click at [787, 74] on icon at bounding box center [788, 69] width 9 height 10
